Goal: Book appointment/travel/reservation

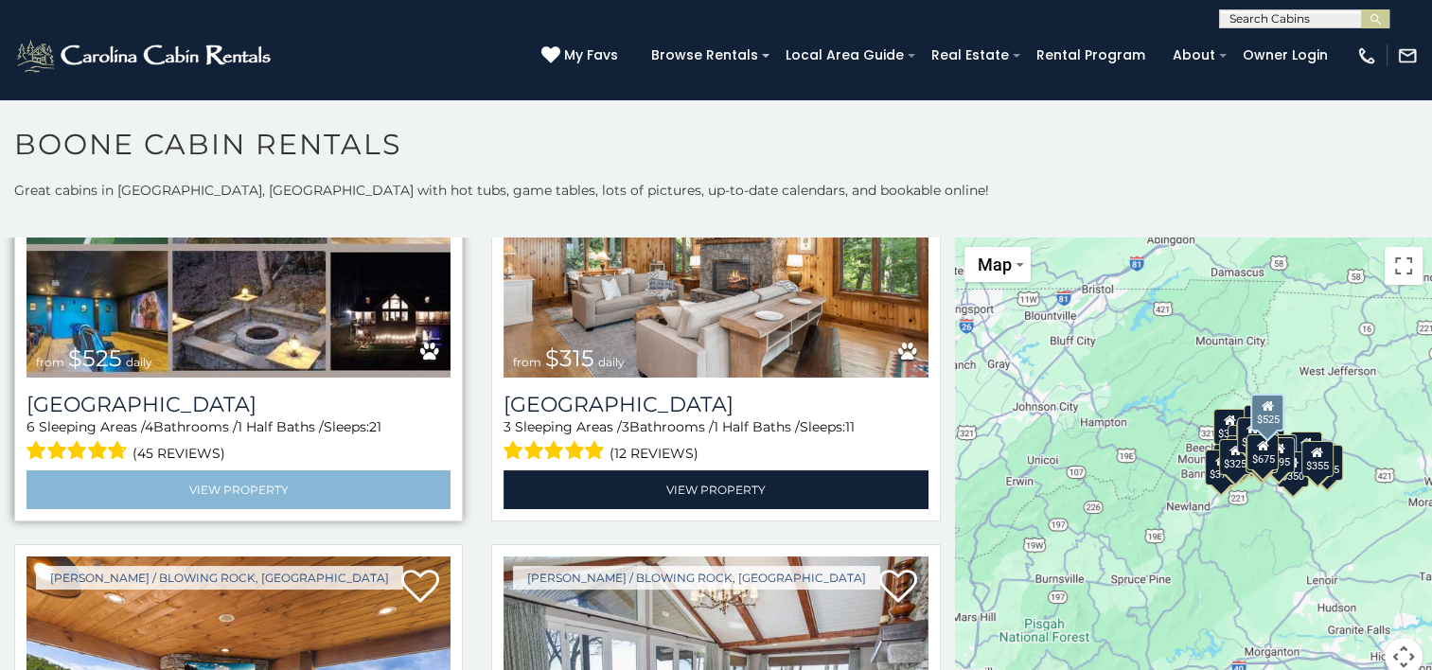
scroll to position [852, 0]
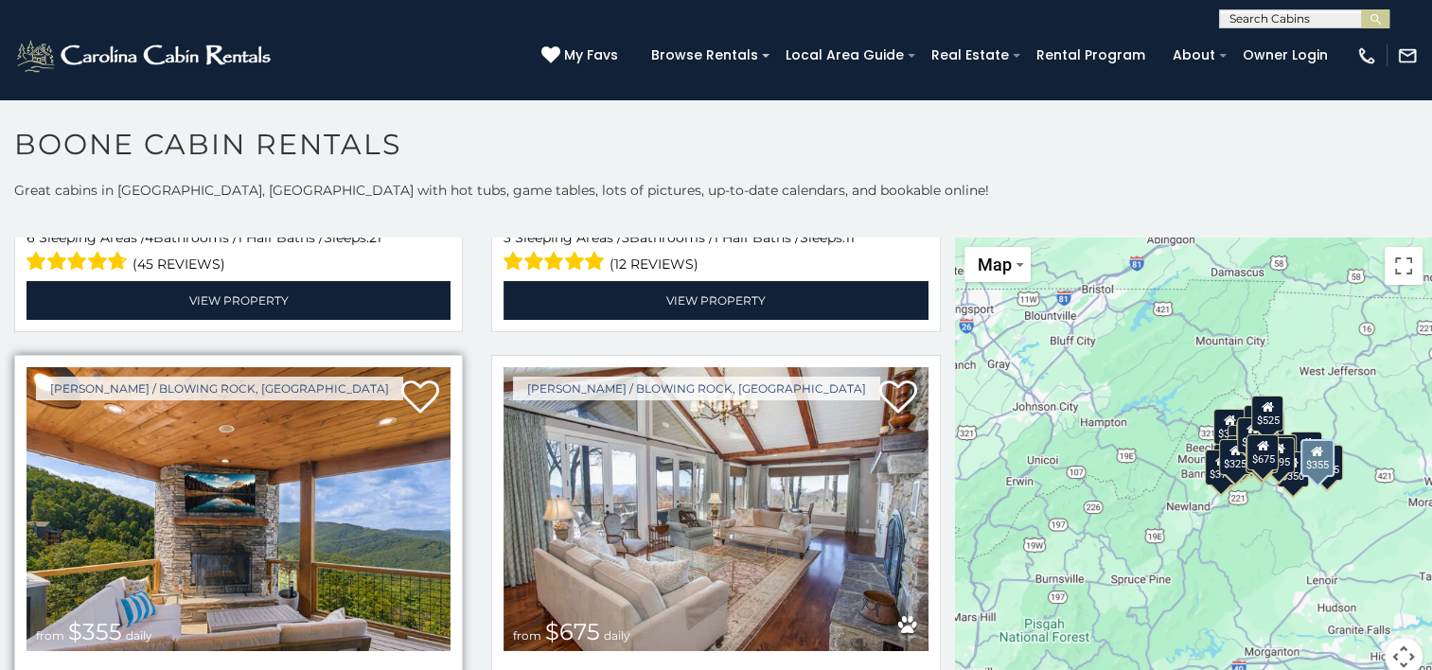
click at [299, 456] on img at bounding box center [239, 509] width 424 height 284
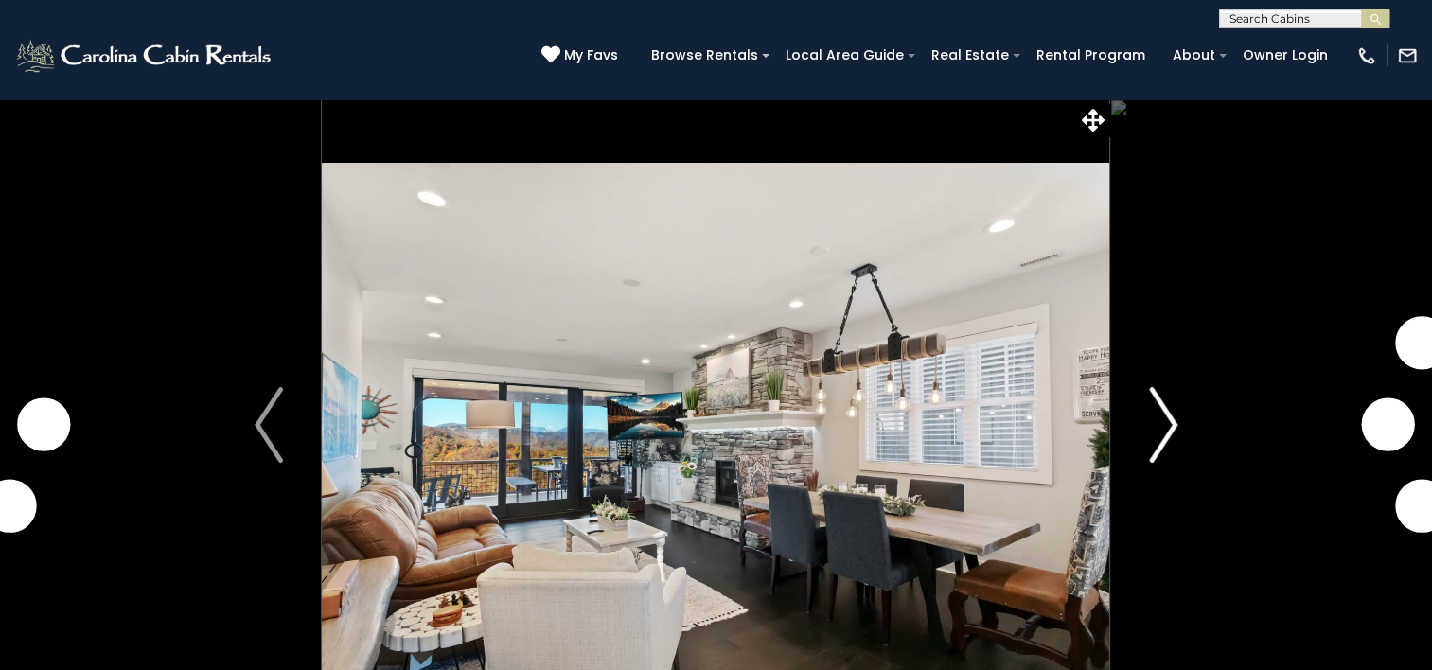
click at [1175, 423] on img "Next" at bounding box center [1163, 425] width 28 height 76
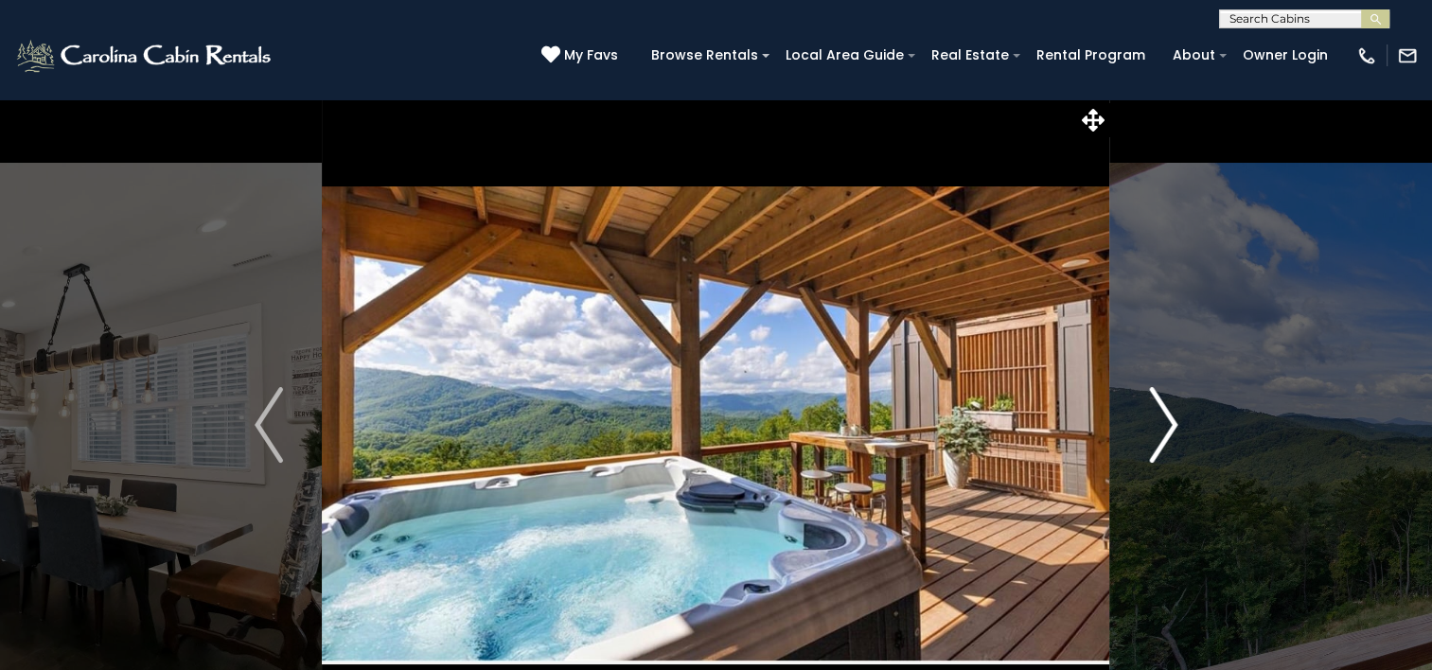
click at [1166, 409] on img "Next" at bounding box center [1163, 425] width 28 height 76
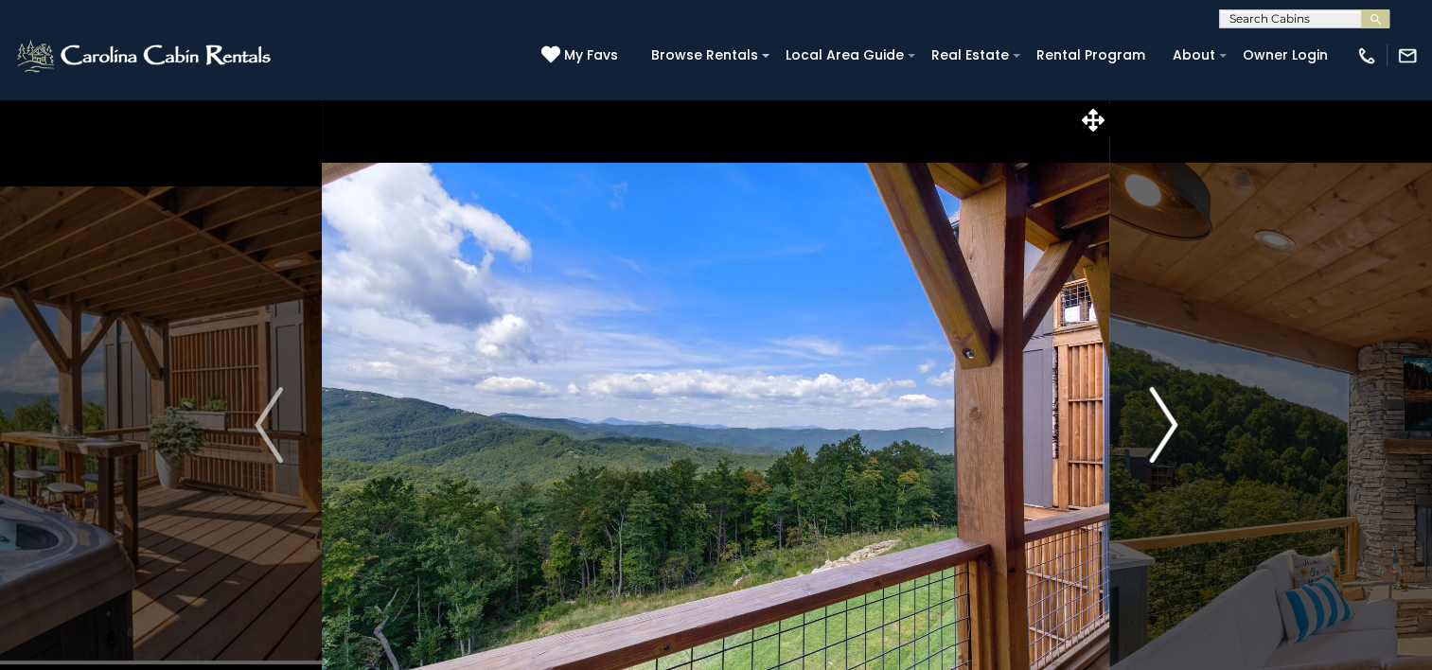
click at [1166, 409] on img "Next" at bounding box center [1163, 425] width 28 height 76
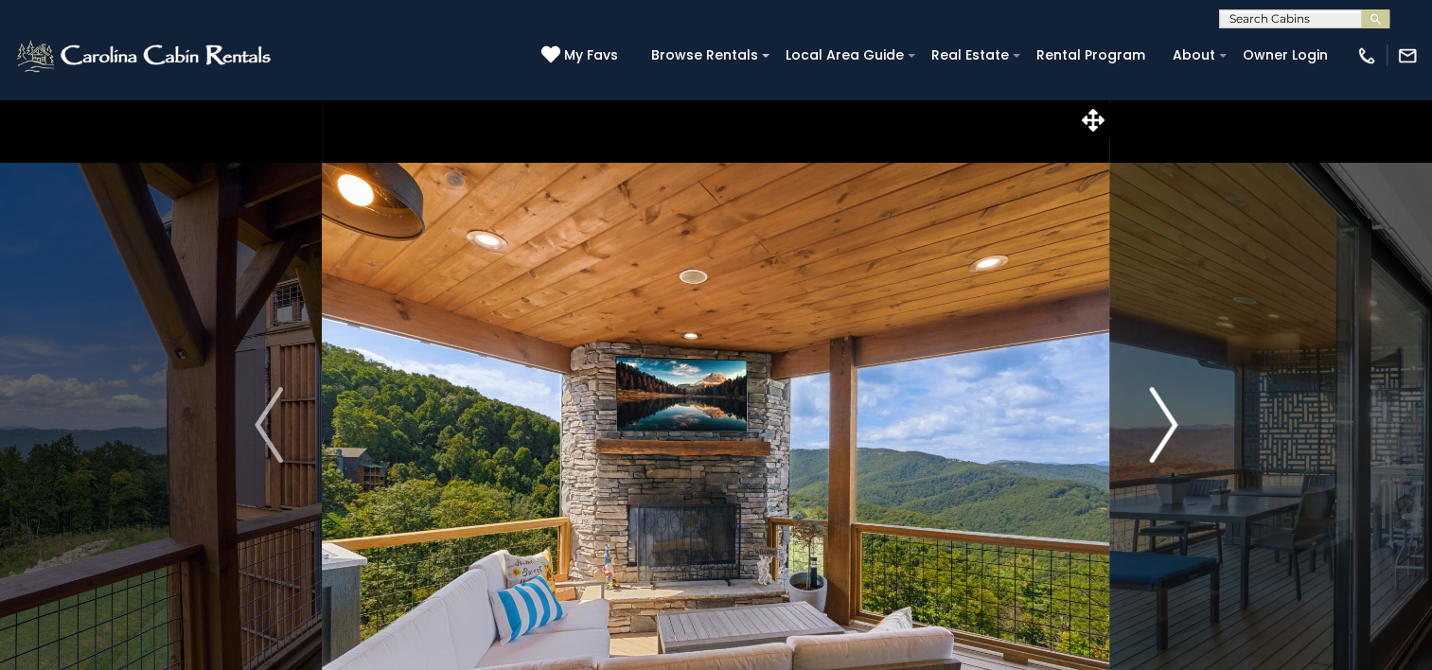
click at [1166, 409] on img "Next" at bounding box center [1163, 425] width 28 height 76
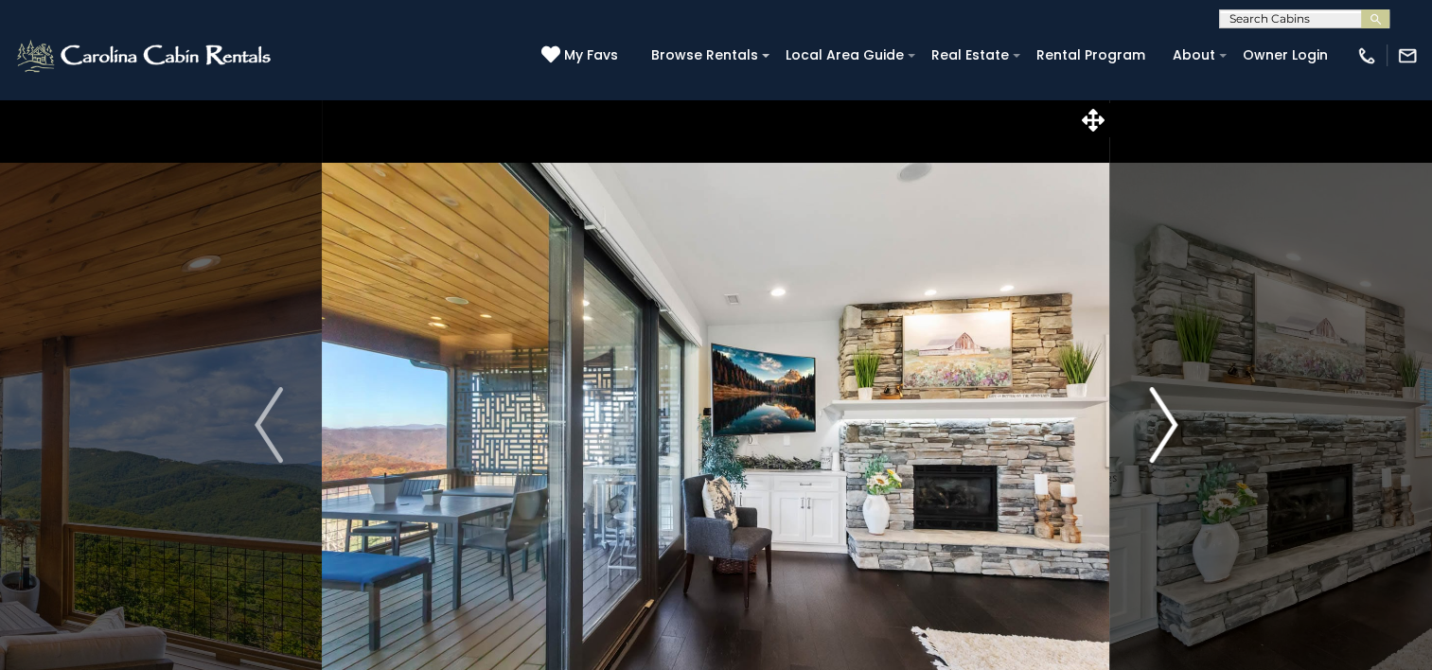
click at [1164, 409] on img "Next" at bounding box center [1163, 425] width 28 height 76
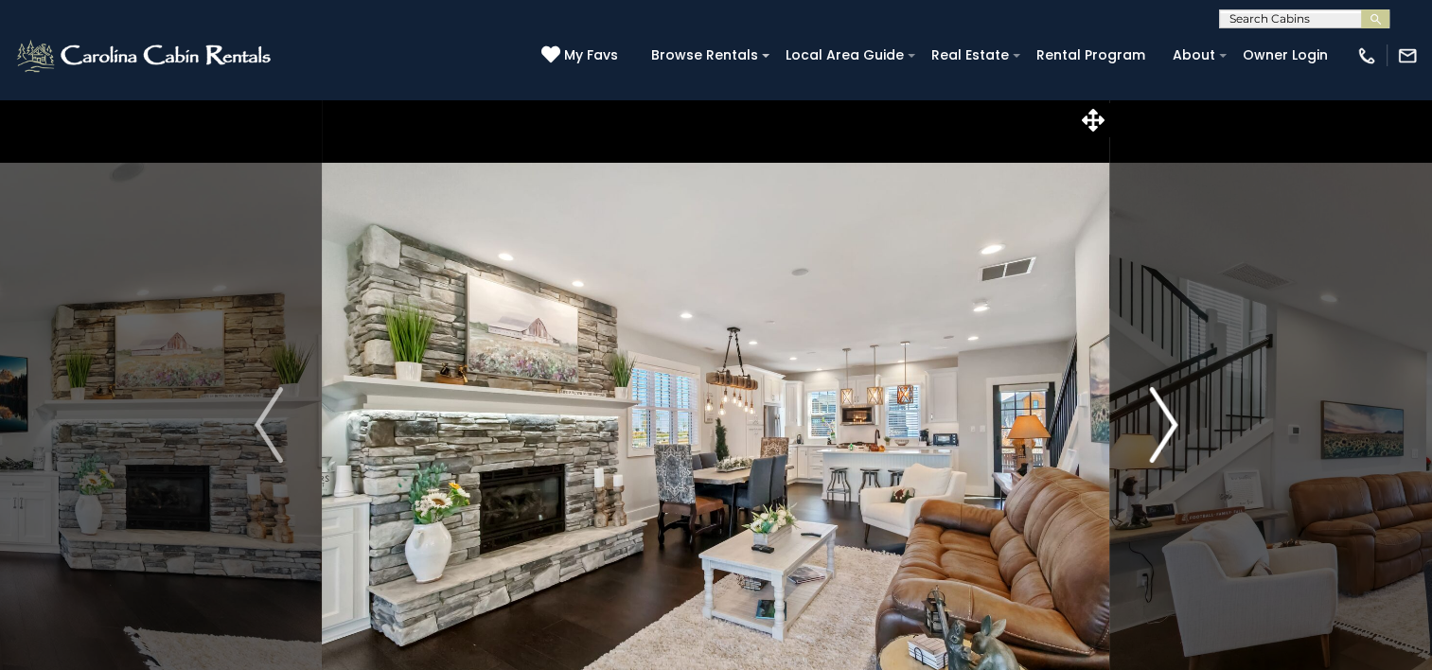
click at [1160, 409] on img "Next" at bounding box center [1163, 425] width 28 height 76
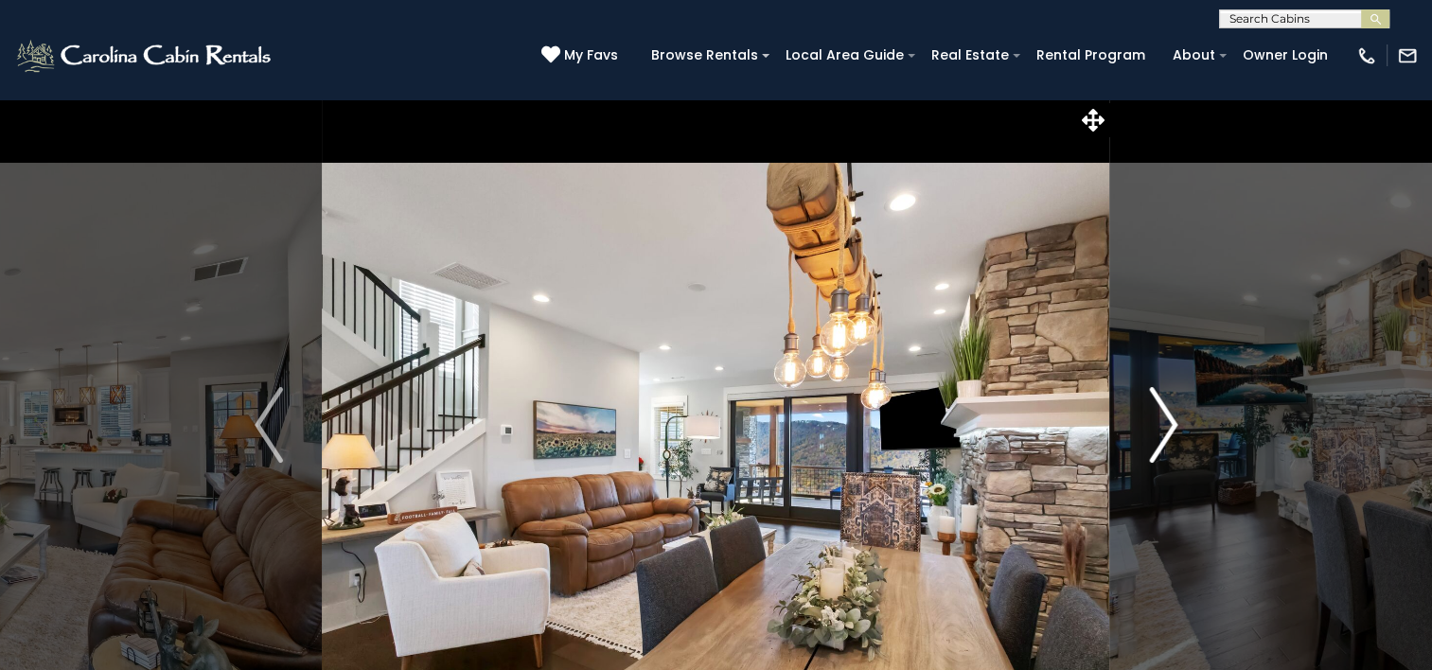
click at [1159, 410] on img "Next" at bounding box center [1163, 425] width 28 height 76
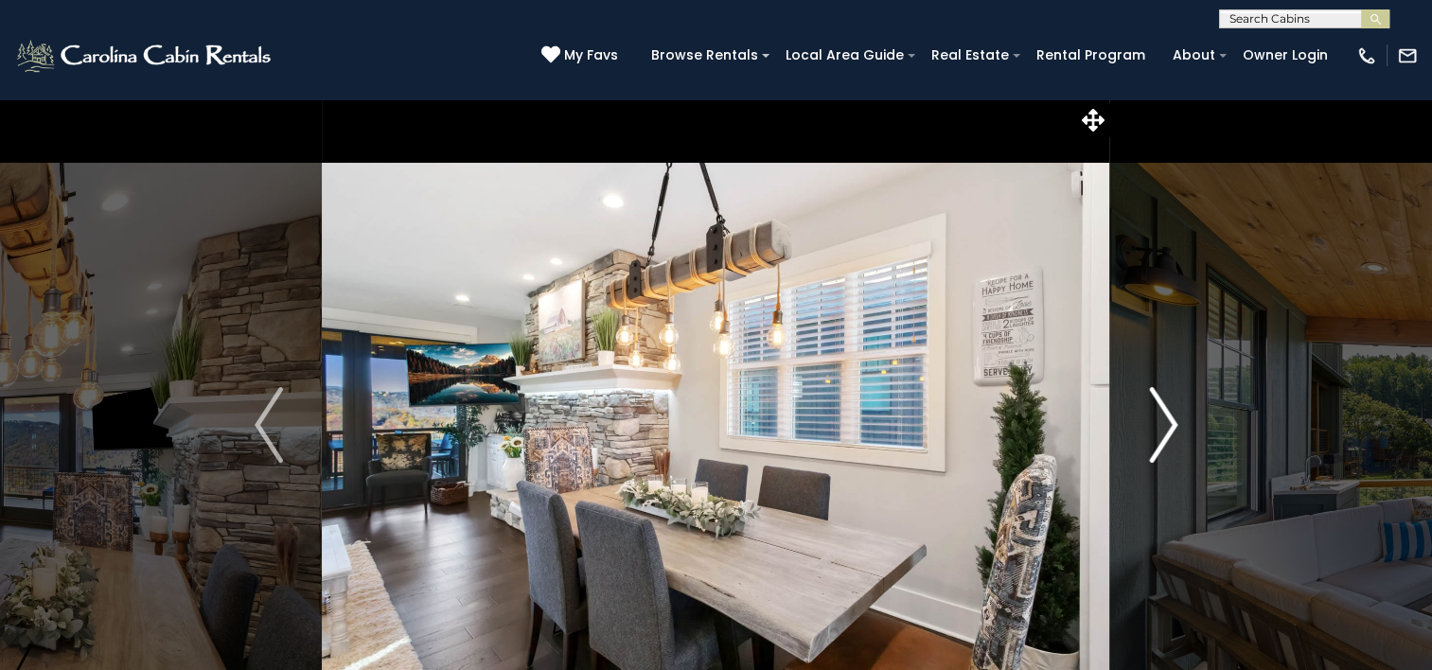
click at [1159, 410] on img "Next" at bounding box center [1163, 425] width 28 height 76
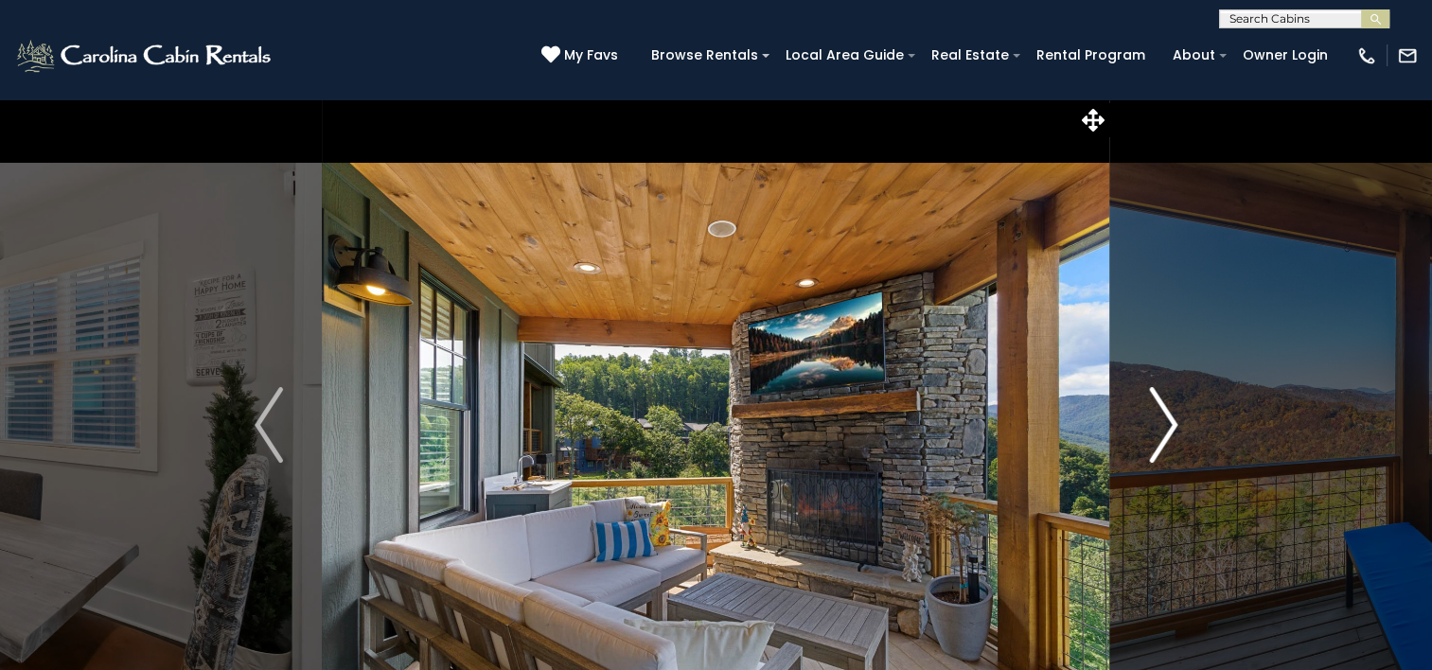
click at [1155, 406] on img "Next" at bounding box center [1163, 425] width 28 height 76
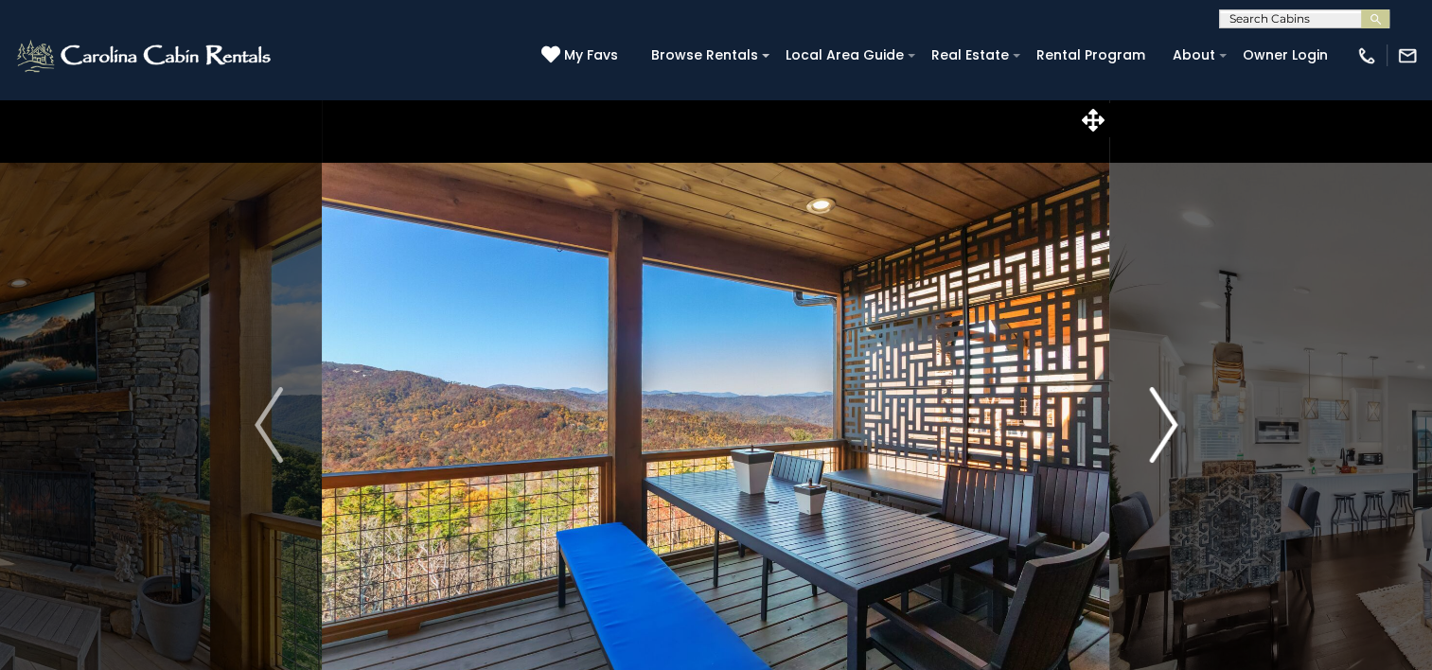
click at [1155, 406] on img "Next" at bounding box center [1163, 425] width 28 height 76
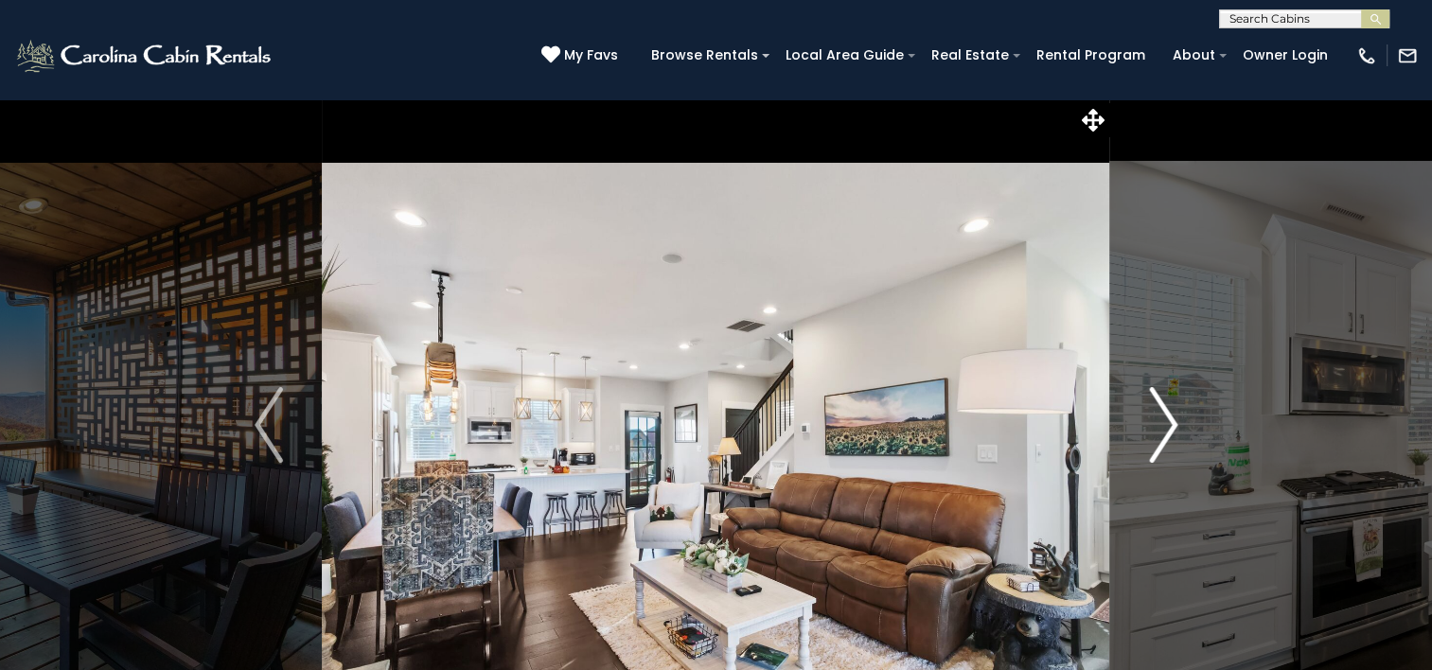
click at [1155, 406] on img "Next" at bounding box center [1163, 425] width 28 height 76
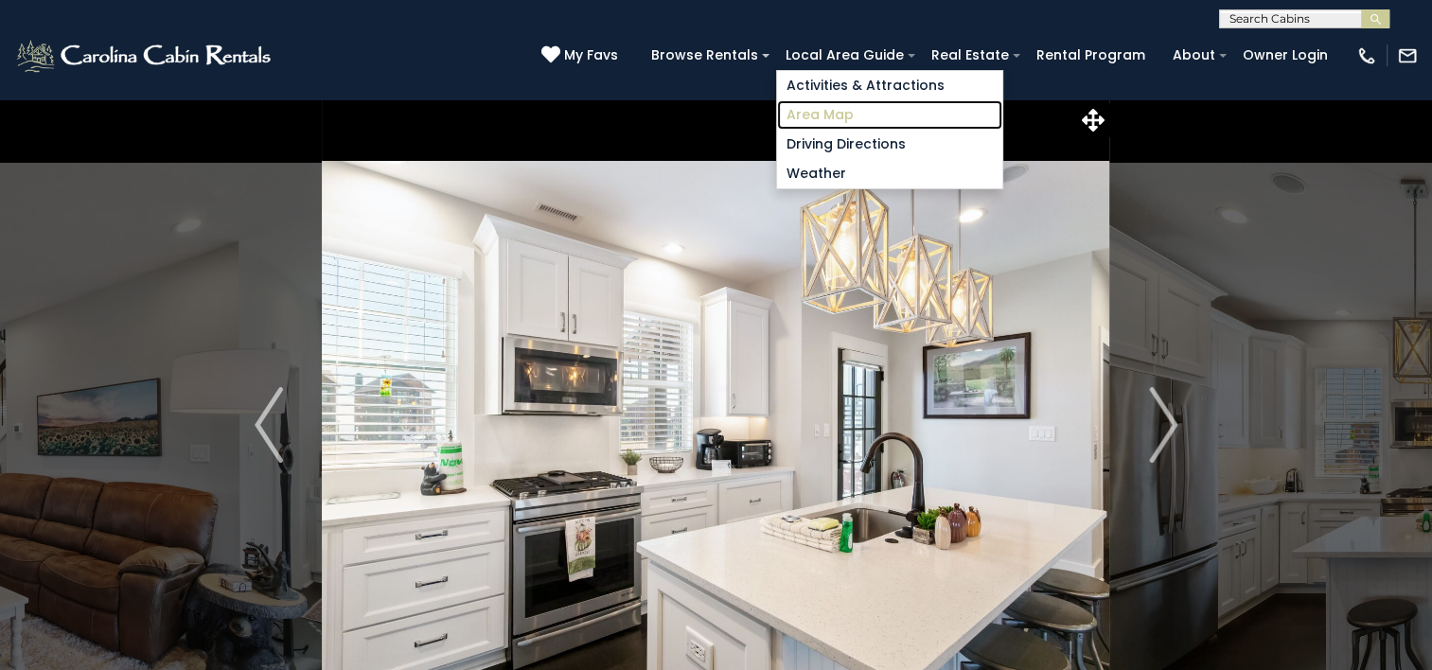
click at [840, 110] on link "Area Map" at bounding box center [889, 114] width 225 height 29
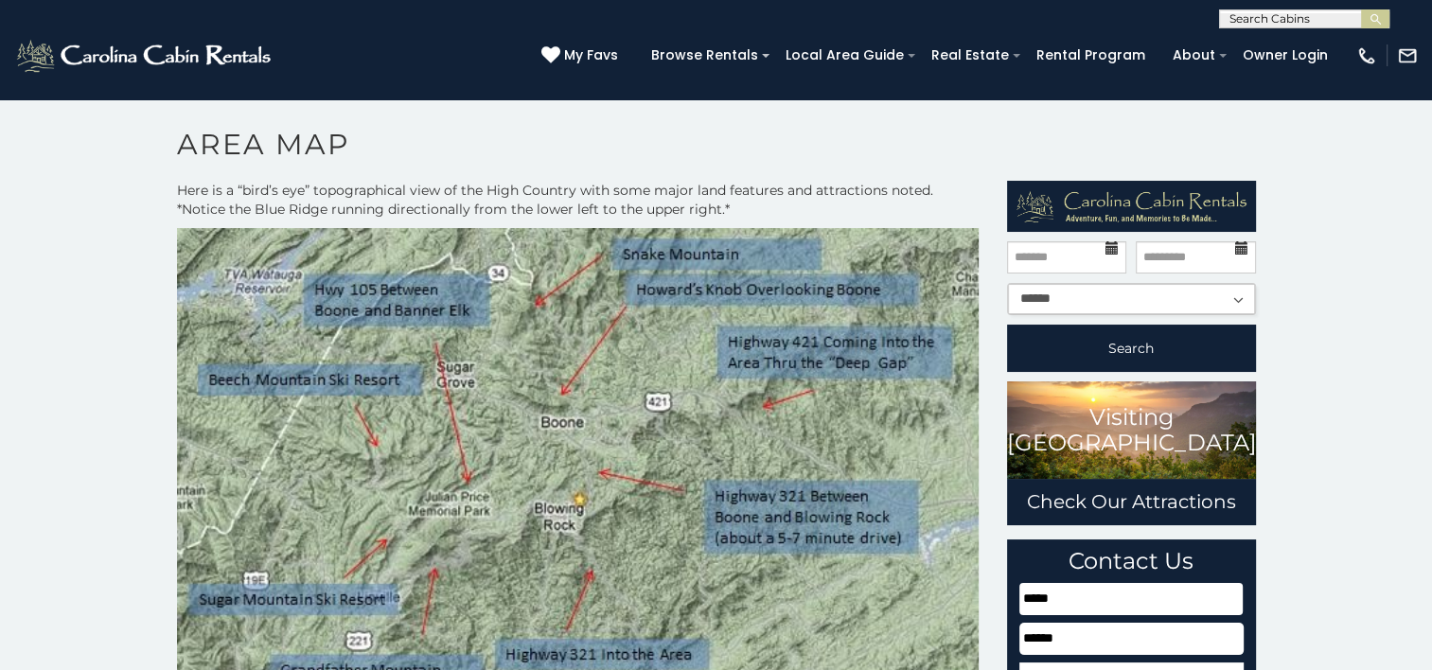
click at [1143, 207] on img at bounding box center [1132, 206] width 230 height 32
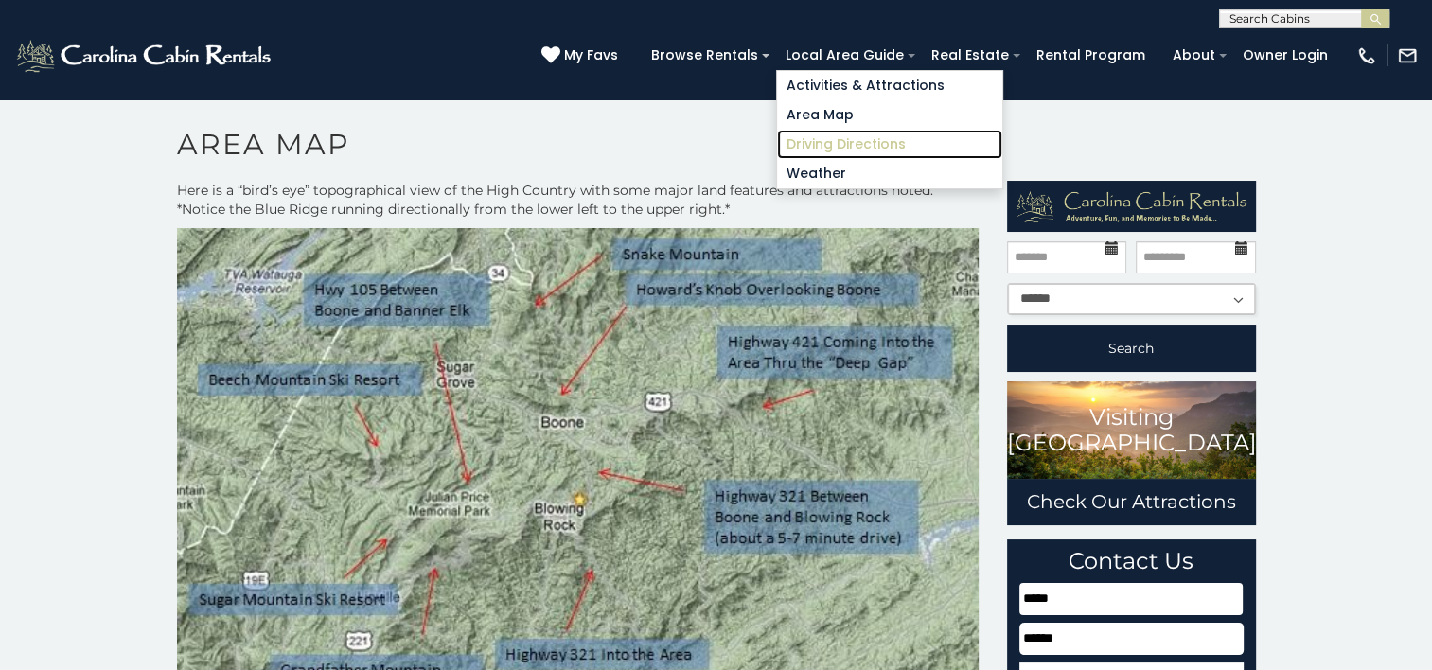
click at [853, 138] on link "Driving Directions" at bounding box center [889, 144] width 225 height 29
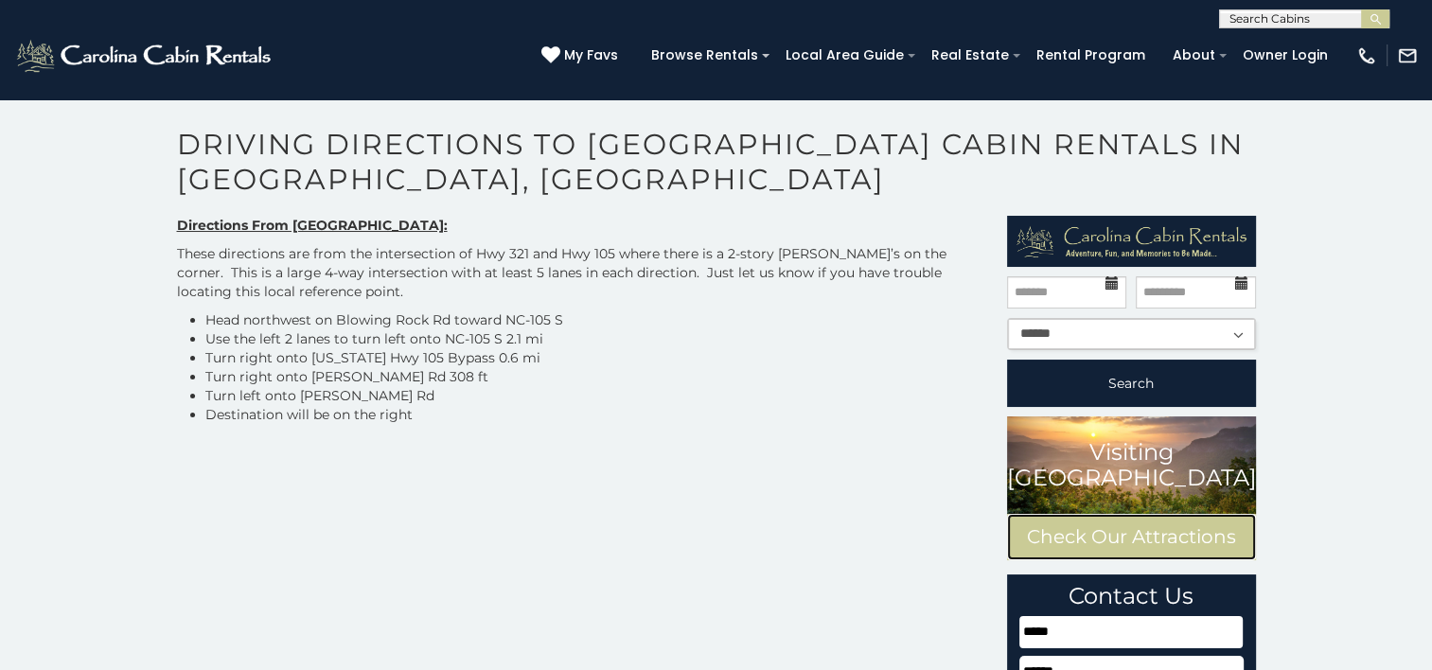
click at [1138, 539] on link "Check Our Attractions" at bounding box center [1131, 537] width 249 height 46
